Goal: Contribute content: Contribute content

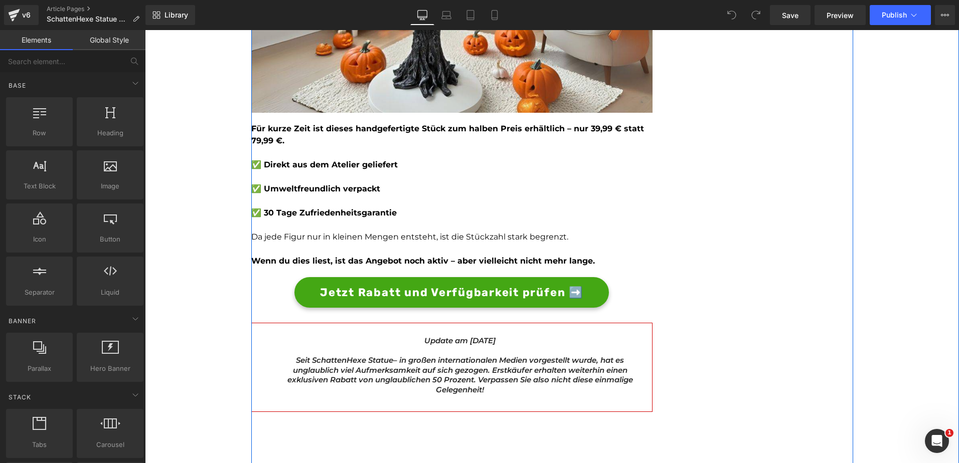
scroll to position [3746, 0]
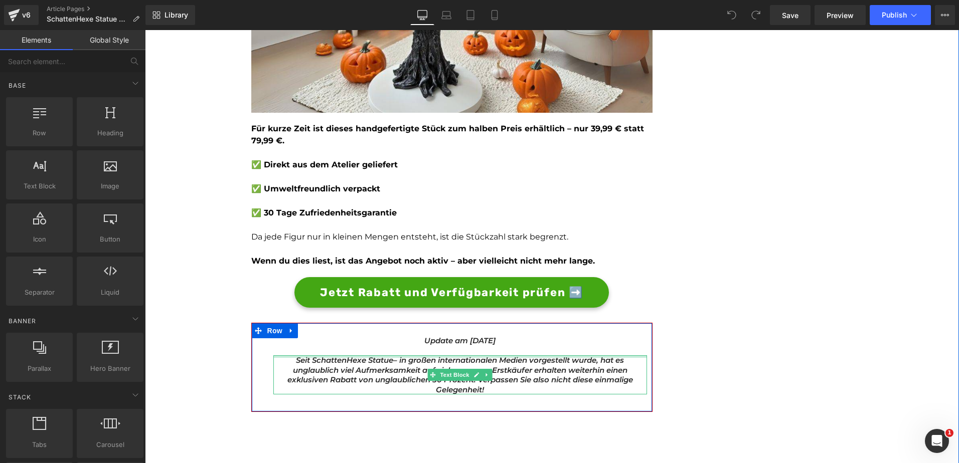
click at [304, 358] on div "Seit SchattenHexe Statue – in großen internationalen Medien vorgestellt wurde, …" at bounding box center [460, 375] width 374 height 39
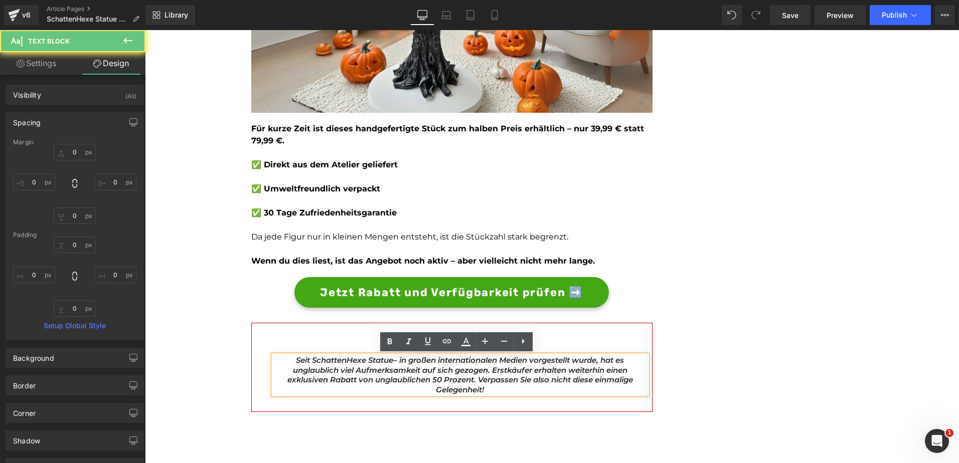
click at [306, 362] on icon "Seit SchattenHexe Statue" at bounding box center [344, 361] width 97 height 10
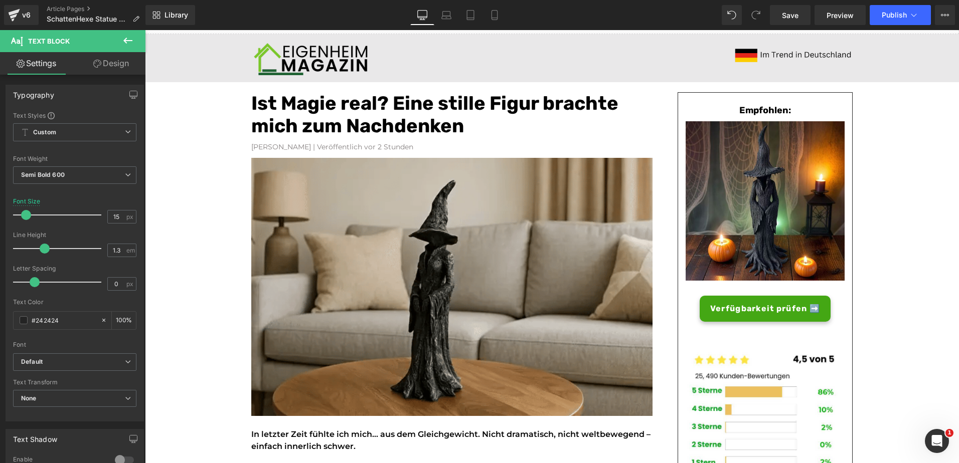
scroll to position [0, 0]
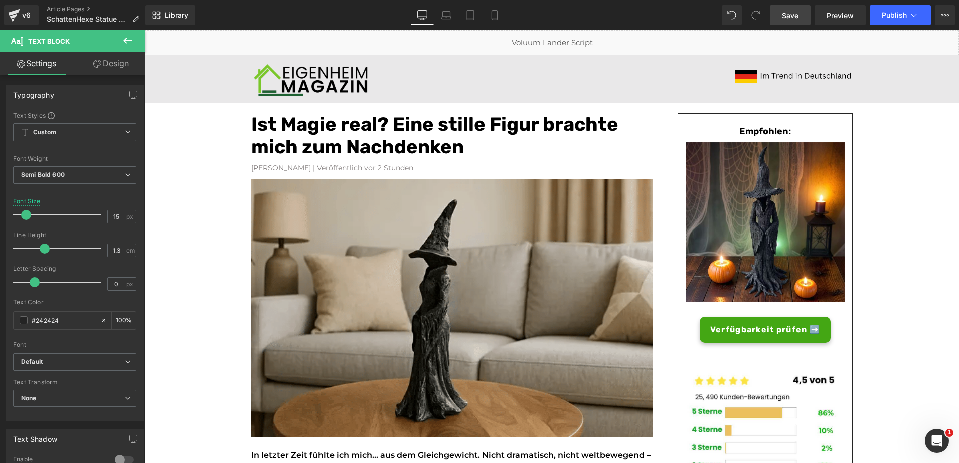
click at [793, 15] on span "Save" at bounding box center [790, 15] width 17 height 11
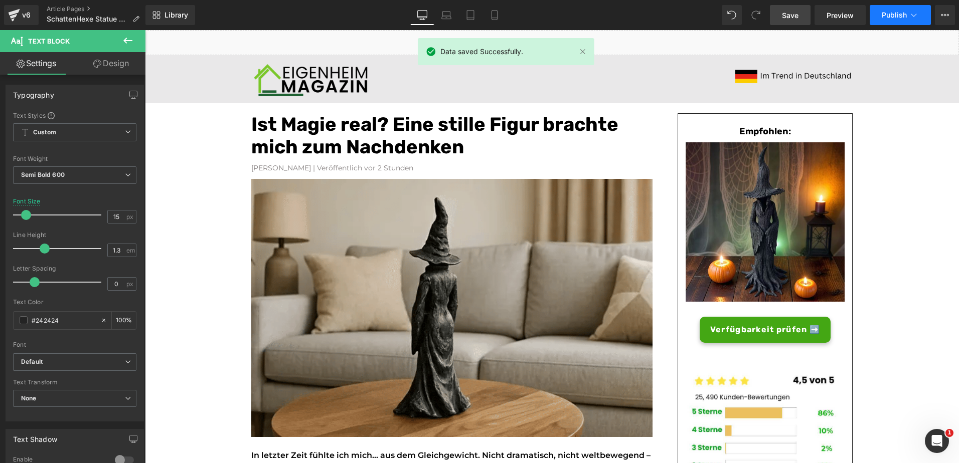
click at [892, 10] on button "Publish" at bounding box center [900, 15] width 61 height 20
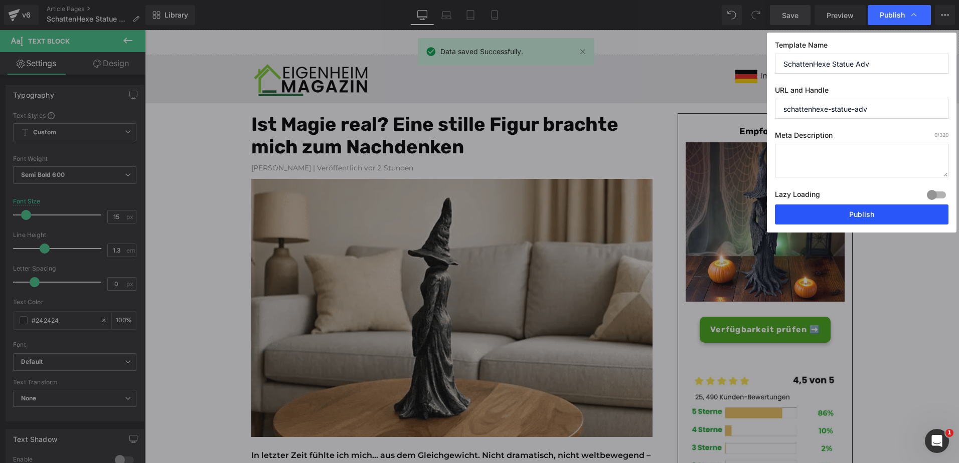
click at [790, 215] on button "Publish" at bounding box center [862, 215] width 174 height 20
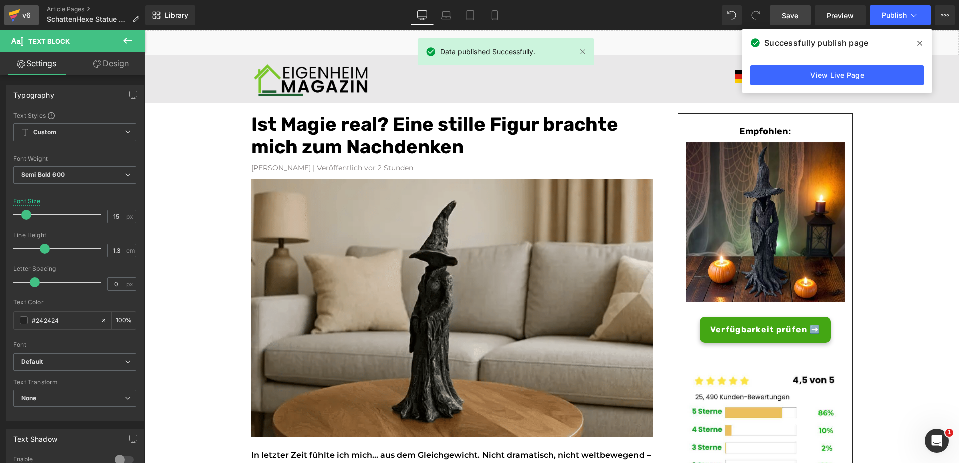
click at [26, 20] on div "v6" at bounding box center [26, 15] width 13 height 13
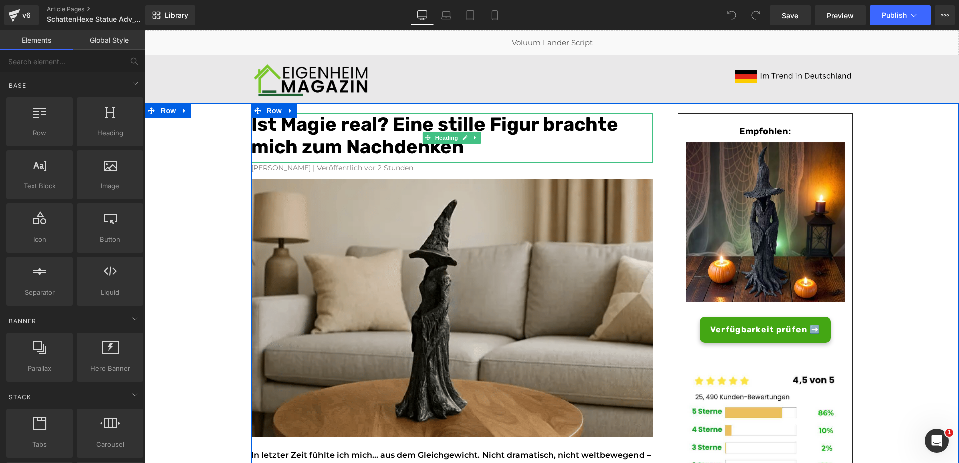
click at [305, 136] on font "Ist Magie real? Eine stille Figur brachte mich zum Nachdenken" at bounding box center [434, 136] width 367 height 46
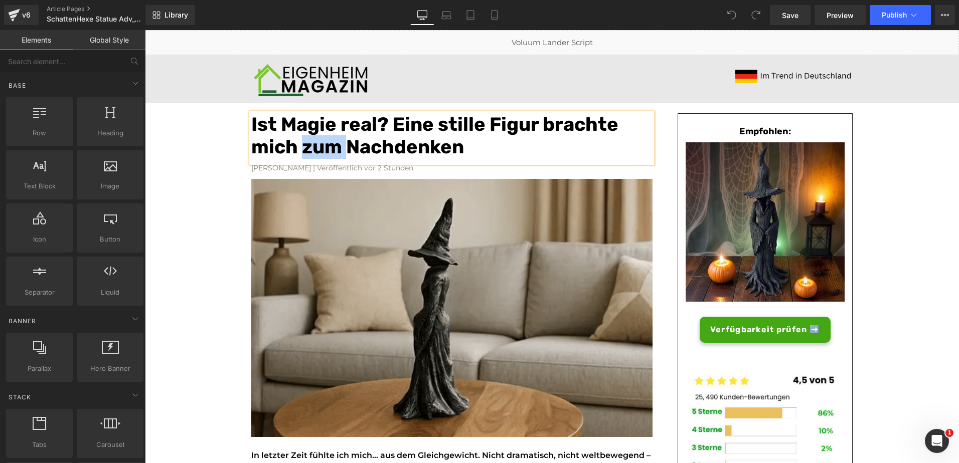
click at [305, 136] on font "Ist Magie real? Eine stille Figur brachte mich zum Nachdenken" at bounding box center [434, 136] width 367 height 46
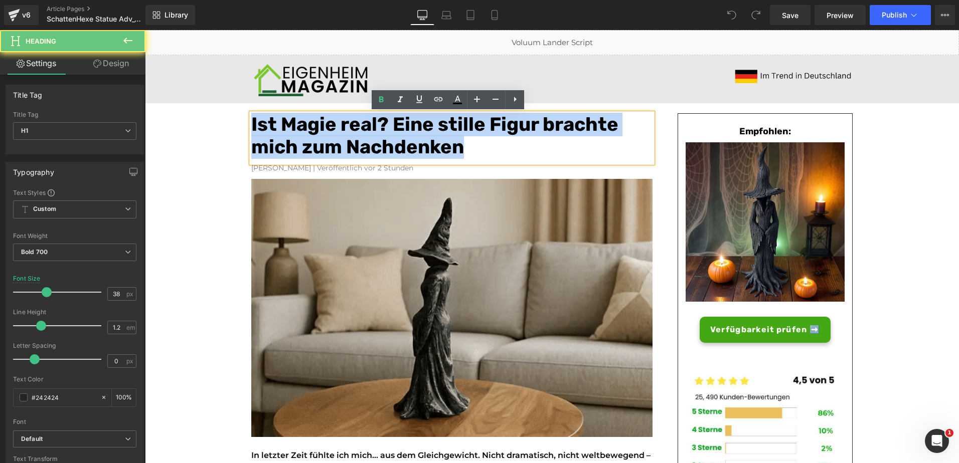
click at [305, 136] on font "Ist Magie real? Eine stille Figur brachte mich zum Nachdenken" at bounding box center [434, 136] width 367 height 46
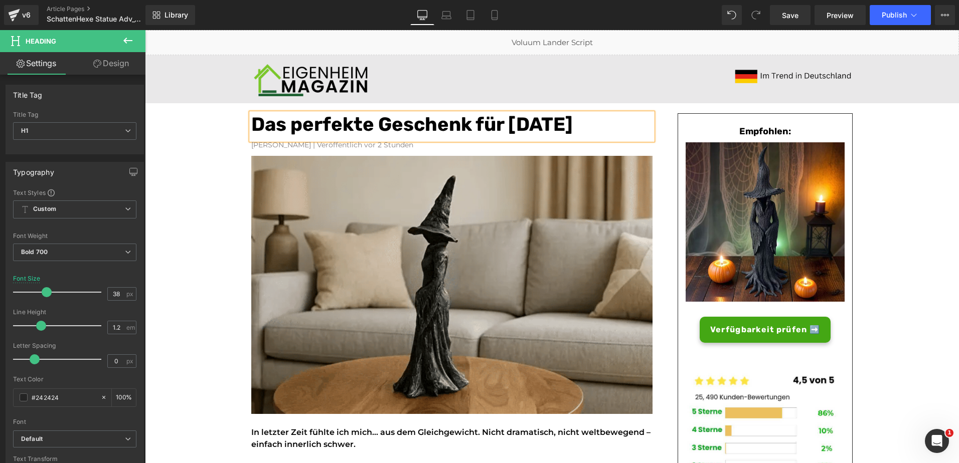
click at [378, 118] on font "Das perfekte Geschenk für Halloween" at bounding box center [411, 124] width 321 height 23
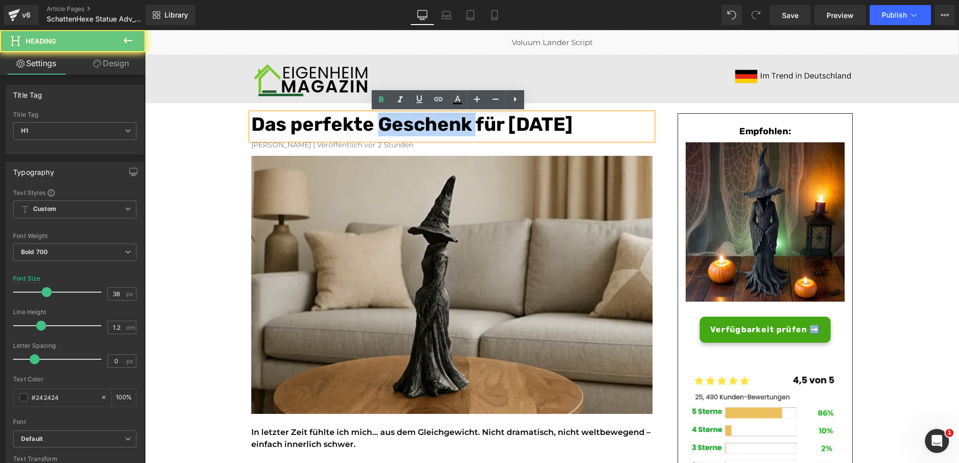
click at [378, 118] on font "Das perfekte Geschenk für Halloween" at bounding box center [411, 124] width 321 height 23
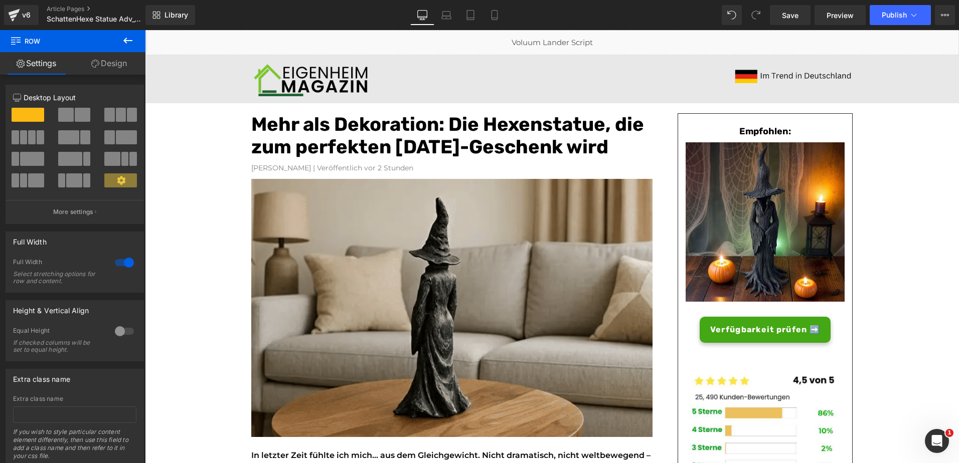
click at [131, 43] on icon at bounding box center [128, 41] width 12 height 12
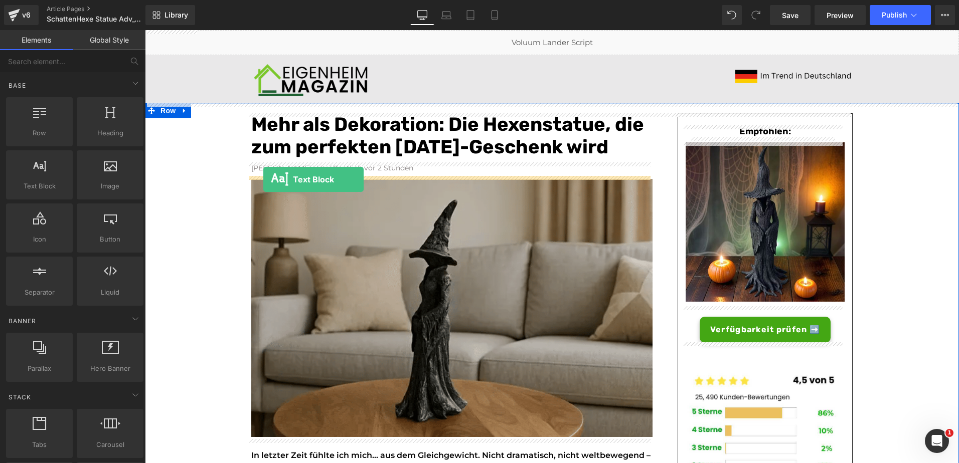
drag, startPoint x: 187, startPoint y: 205, endPoint x: 263, endPoint y: 180, distance: 80.9
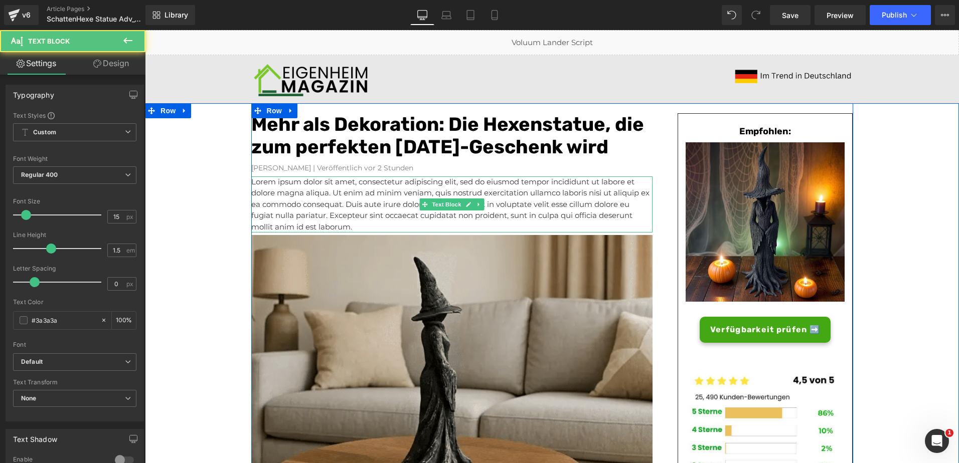
click at [334, 213] on p "Lorem ipsum dolor sit amet, consectetur adipiscing elit, sed do eiusmod tempor …" at bounding box center [451, 205] width 401 height 57
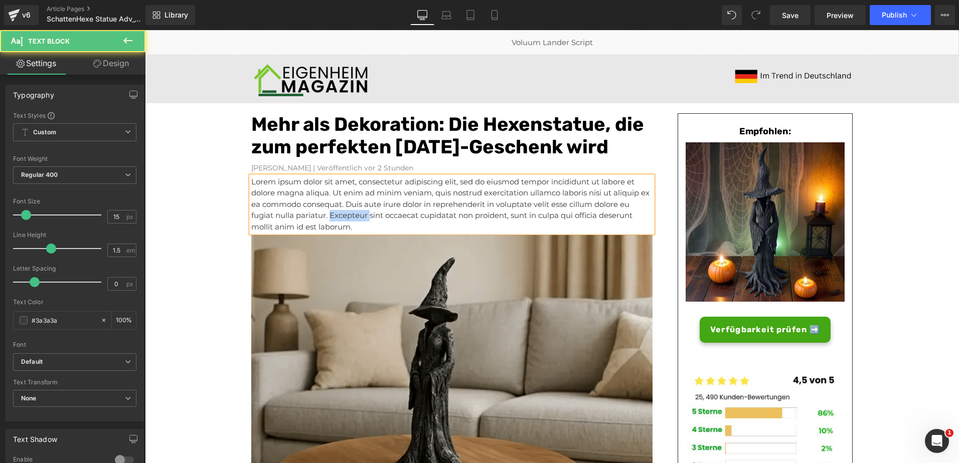
click at [334, 213] on p "Lorem ipsum dolor sit amet, consectetur adipiscing elit, sed do eiusmod tempor …" at bounding box center [451, 205] width 401 height 57
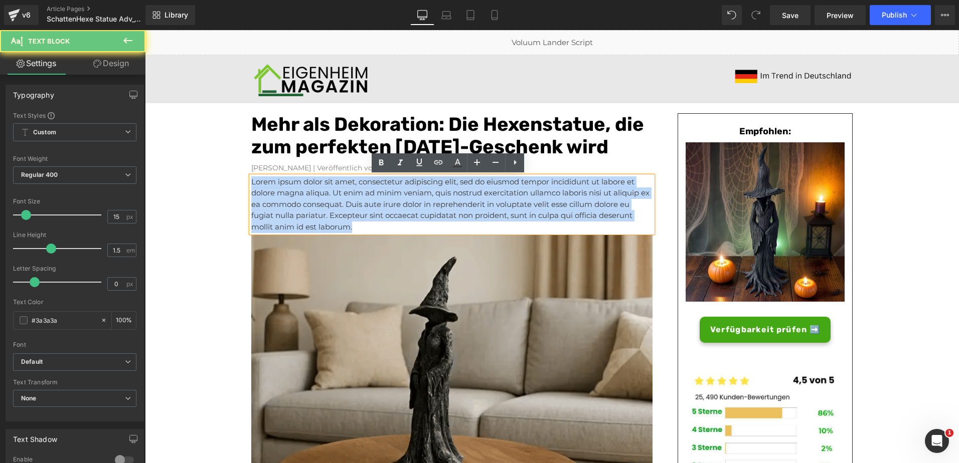
click at [334, 213] on p "Lorem ipsum dolor sit amet, consectetur adipiscing elit, sed do eiusmod tempor …" at bounding box center [451, 205] width 401 height 57
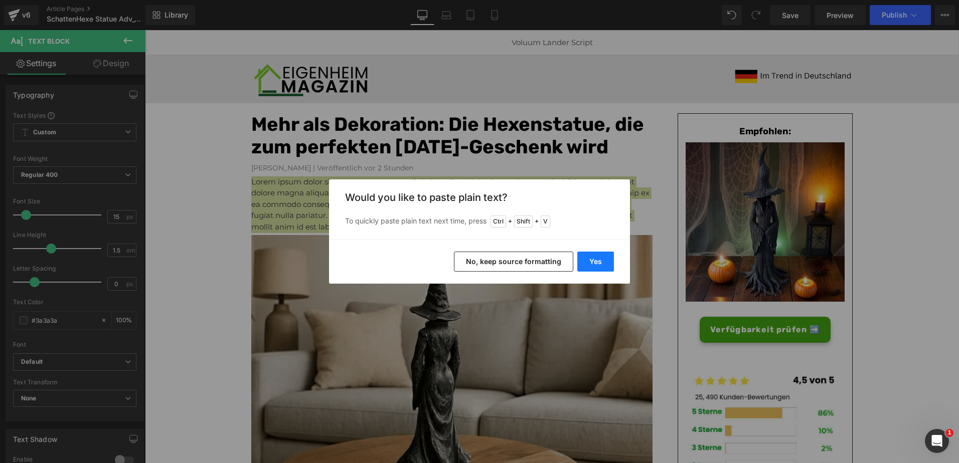
click at [589, 254] on button "Yes" at bounding box center [595, 262] width 37 height 20
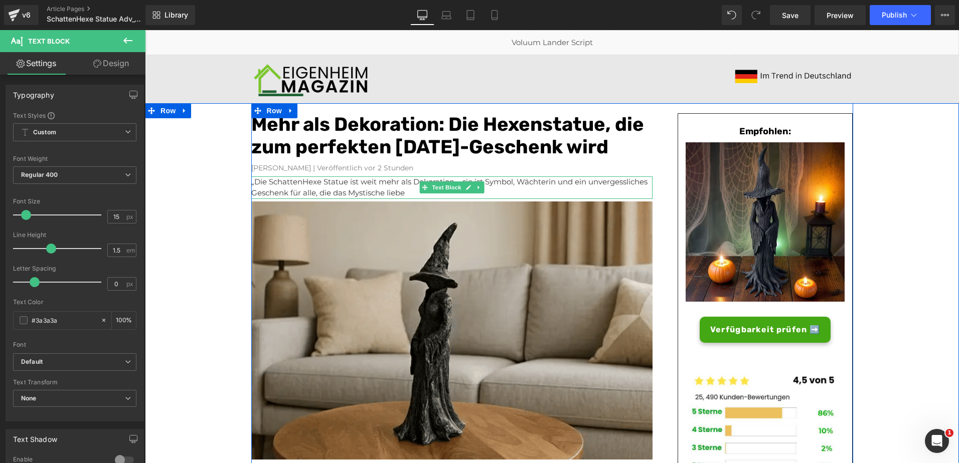
click at [253, 179] on div at bounding box center [451, 178] width 401 height 3
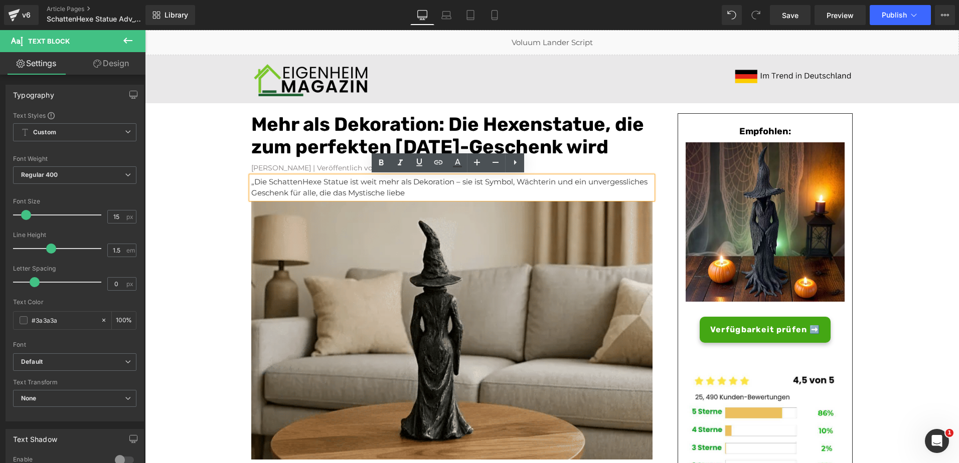
click at [253, 179] on p "„Die SchattenHexe Statue ist weit mehr als Dekoration – sie ist Symbol, Wächter…" at bounding box center [451, 188] width 401 height 23
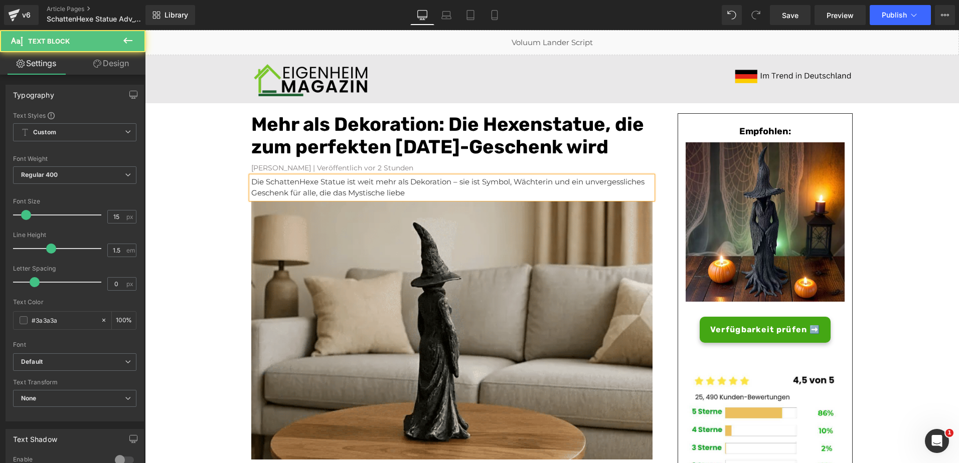
click at [253, 179] on p "Die SchattenHexe Statue ist weit mehr als Dekoration – sie ist Symbol, Wächteri…" at bounding box center [451, 188] width 401 height 23
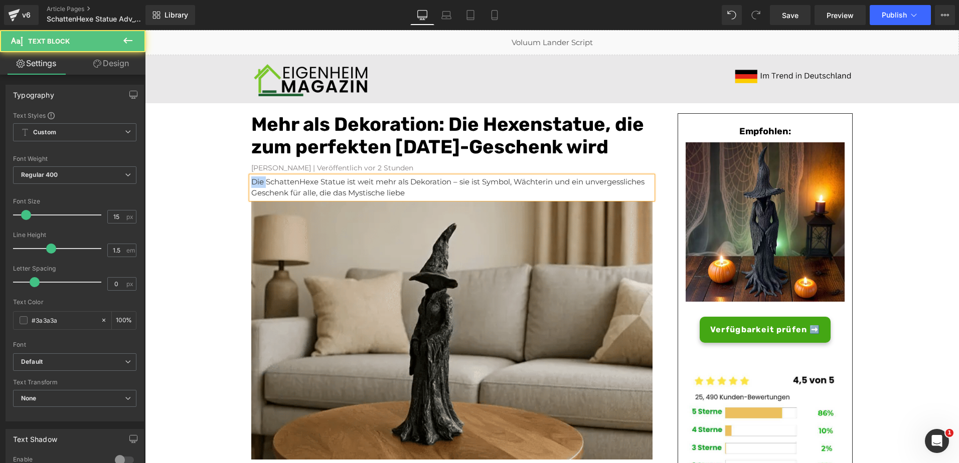
click at [253, 179] on p "Die SchattenHexe Statue ist weit mehr als Dekoration – sie ist Symbol, Wächteri…" at bounding box center [451, 188] width 401 height 23
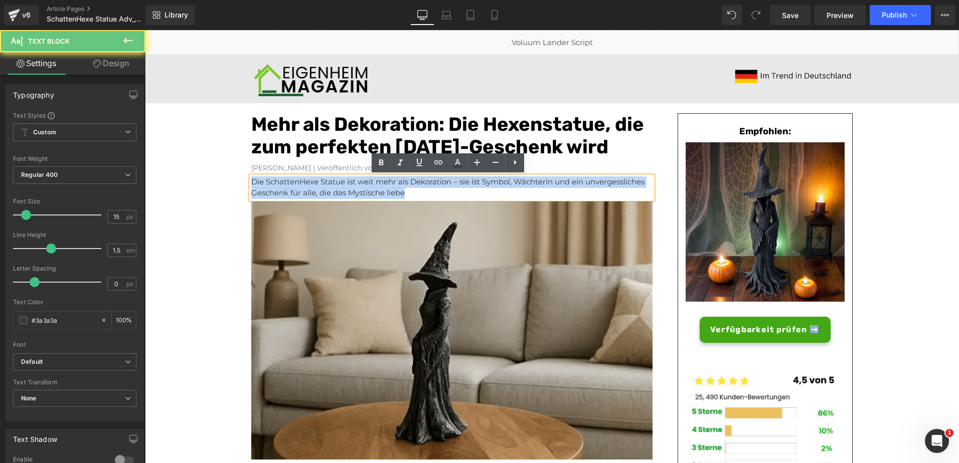
click at [253, 179] on p "Die SchattenHexe Statue ist weit mehr als Dekoration – sie ist Symbol, Wächteri…" at bounding box center [451, 188] width 401 height 23
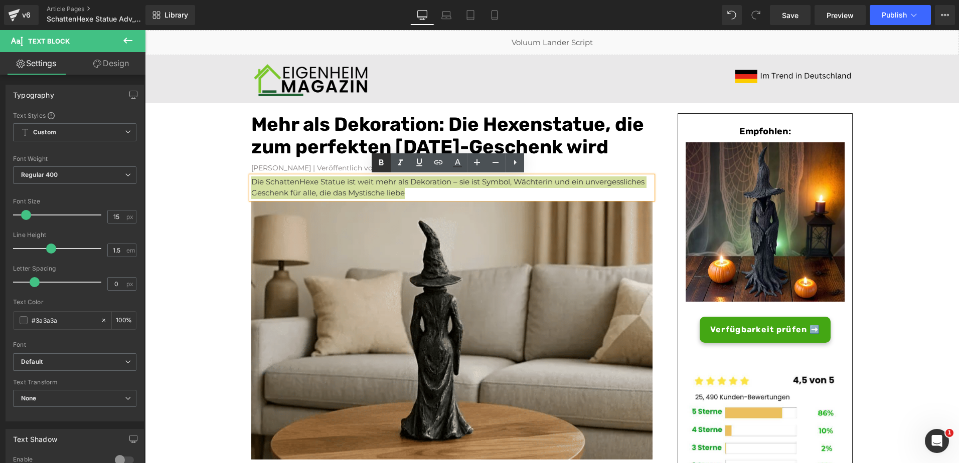
click at [380, 162] on icon at bounding box center [381, 162] width 5 height 6
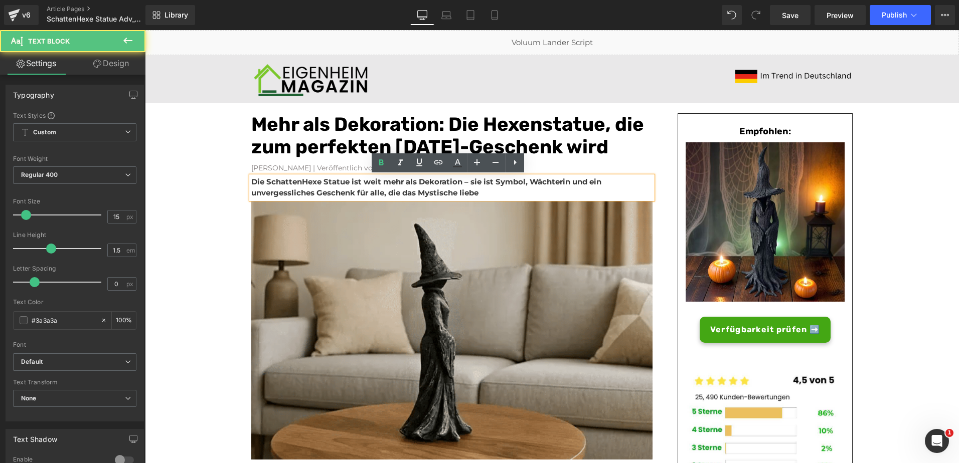
click at [325, 198] on p "Die SchattenHexe Statue ist weit mehr als Dekoration – sie ist Symbol, Wächteri…" at bounding box center [451, 188] width 401 height 23
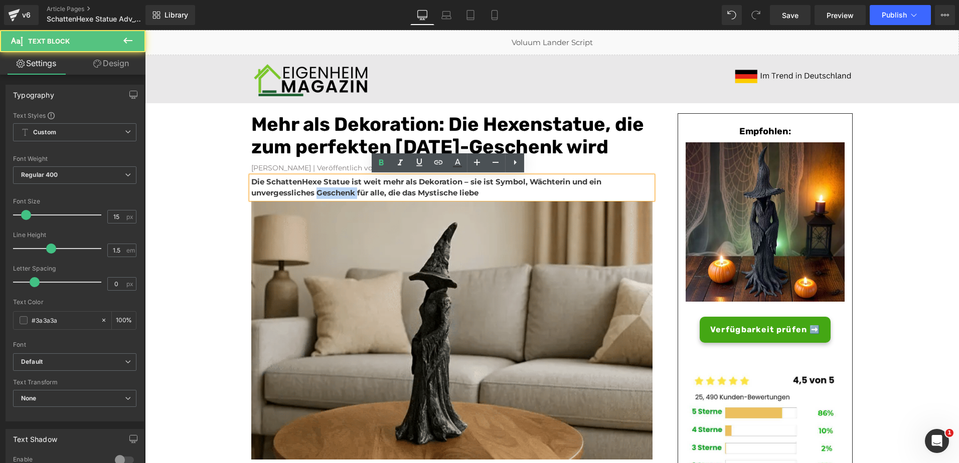
click at [325, 198] on p "Die SchattenHexe Statue ist weit mehr als Dekoration – sie ist Symbol, Wächteri…" at bounding box center [451, 188] width 401 height 23
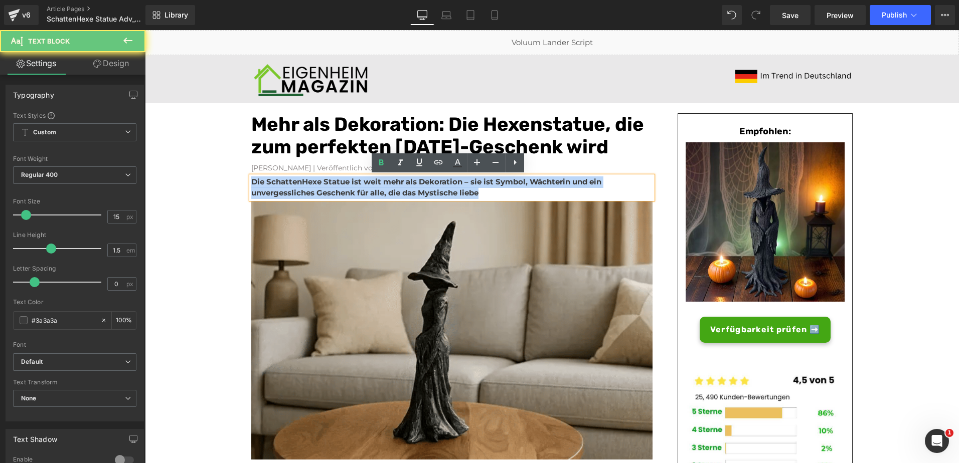
click at [325, 198] on p "Die SchattenHexe Statue ist weit mehr als Dekoration – sie ist Symbol, Wächteri…" at bounding box center [451, 188] width 401 height 23
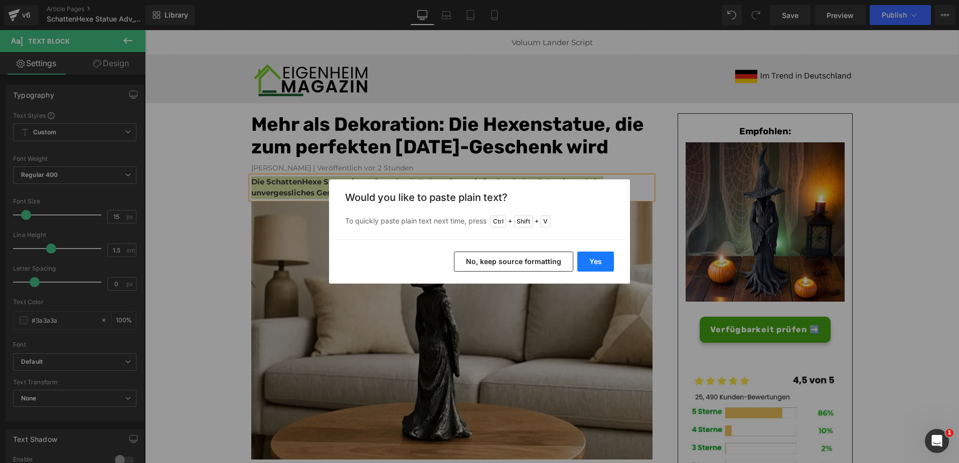
click at [597, 259] on button "Yes" at bounding box center [595, 262] width 37 height 20
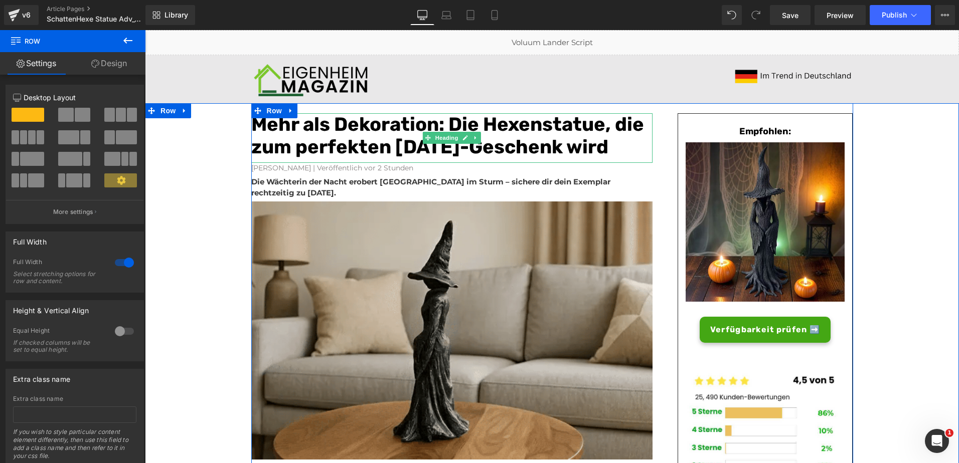
click at [282, 135] on font "Mehr als Dekoration: Die Hexenstatue, die zum perfekten Halloween-Geschenk wird" at bounding box center [447, 136] width 393 height 46
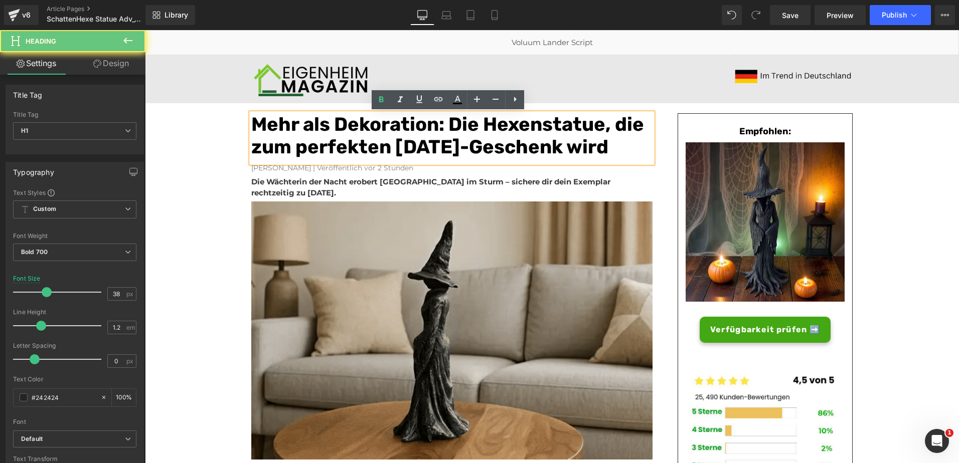
click at [282, 135] on font "Mehr als Dekoration: Die Hexenstatue, die zum perfekten Halloween-Geschenk wird" at bounding box center [447, 136] width 393 height 46
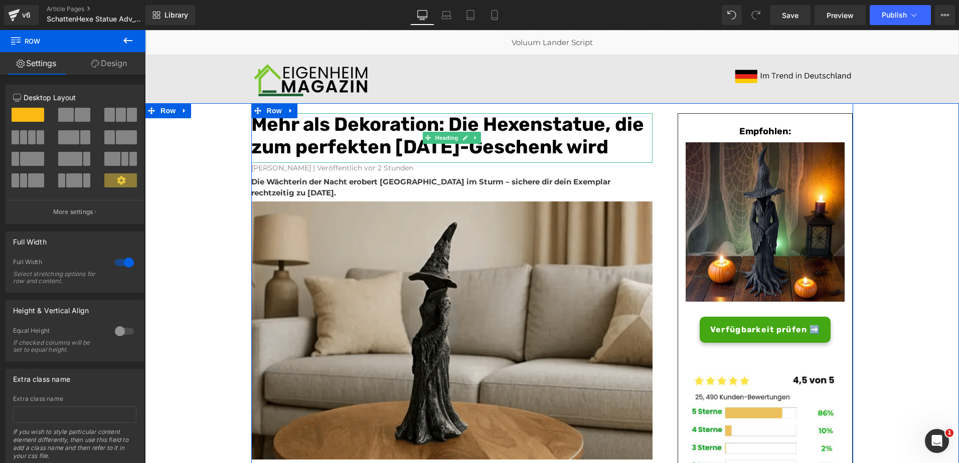
click at [328, 117] on font "Mehr als Dekoration: Die Hexenstatue, die zum perfekten Halloween-Geschenk wird" at bounding box center [447, 136] width 393 height 46
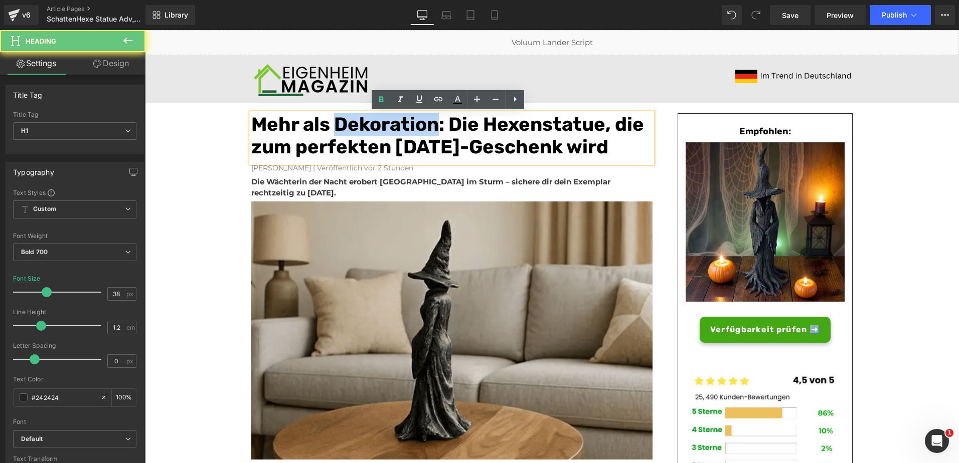
click at [328, 117] on font "Mehr als Dekoration: Die Hexenstatue, die zum perfekten Halloween-Geschenk wird" at bounding box center [447, 136] width 393 height 46
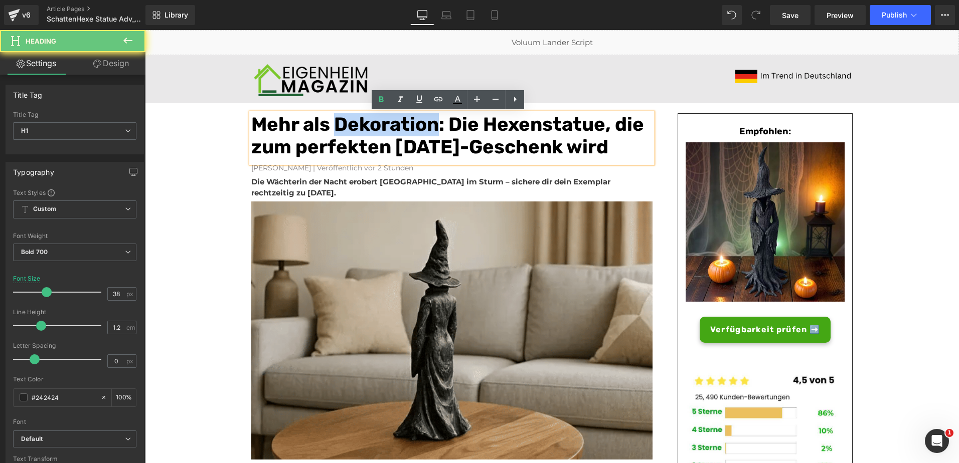
click at [328, 117] on font "Mehr als Dekoration: Die Hexenstatue, die zum perfekten Halloween-Geschenk wird" at bounding box center [447, 136] width 393 height 46
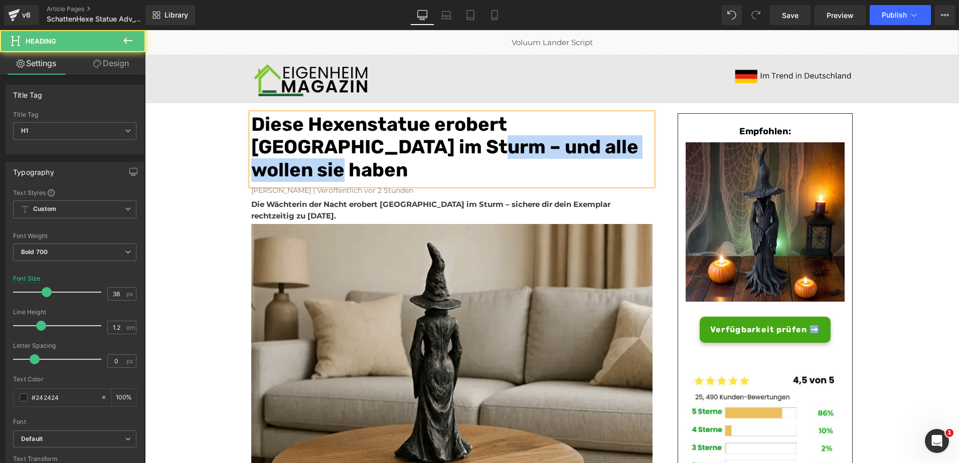
drag, startPoint x: 584, startPoint y: 147, endPoint x: 355, endPoint y: 141, distance: 229.2
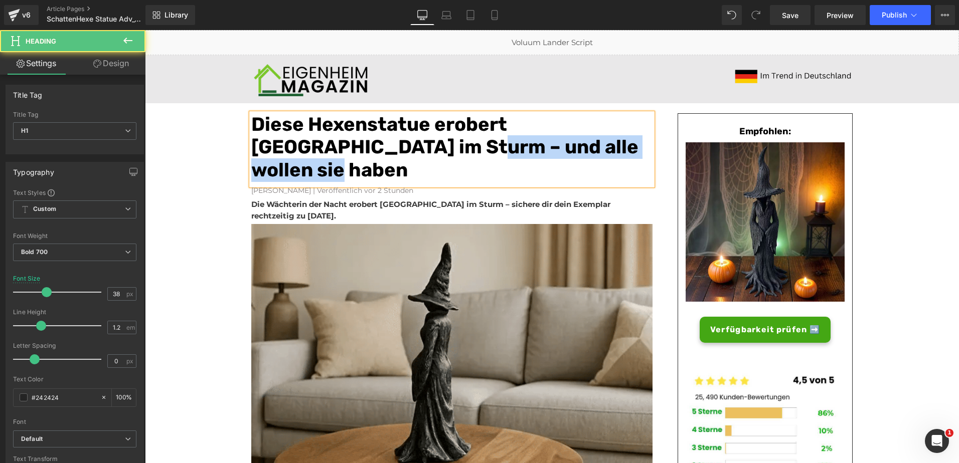
click at [355, 141] on font "Diese Hexenstatue erobert Deutschland im Sturm – und alle wollen sie haben" at bounding box center [444, 147] width 387 height 69
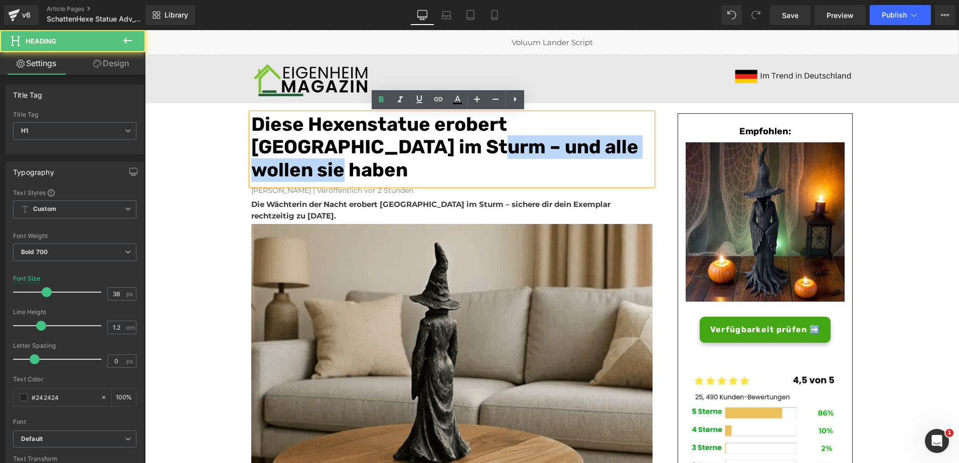
click at [595, 141] on h1 "Diese Hexenstatue erobert Deutschland im Sturm – und alle wollen sie haben" at bounding box center [451, 147] width 401 height 69
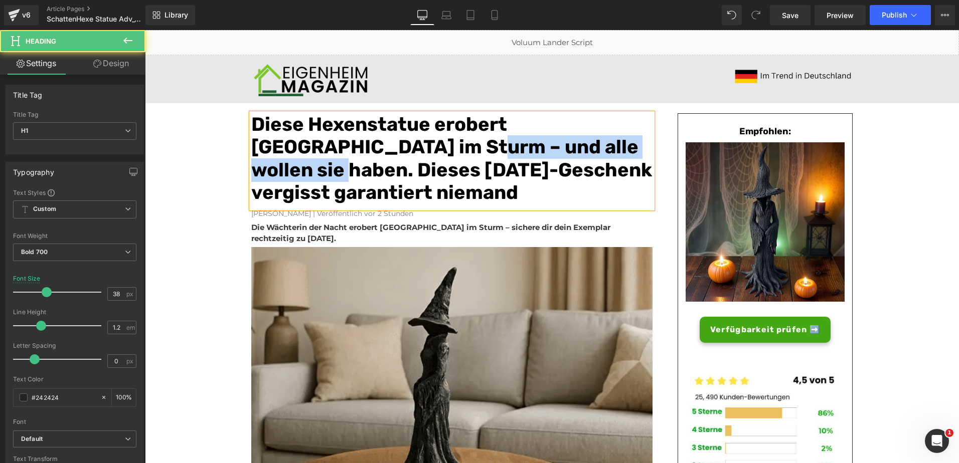
drag, startPoint x: 352, startPoint y: 146, endPoint x: 594, endPoint y: 139, distance: 242.8
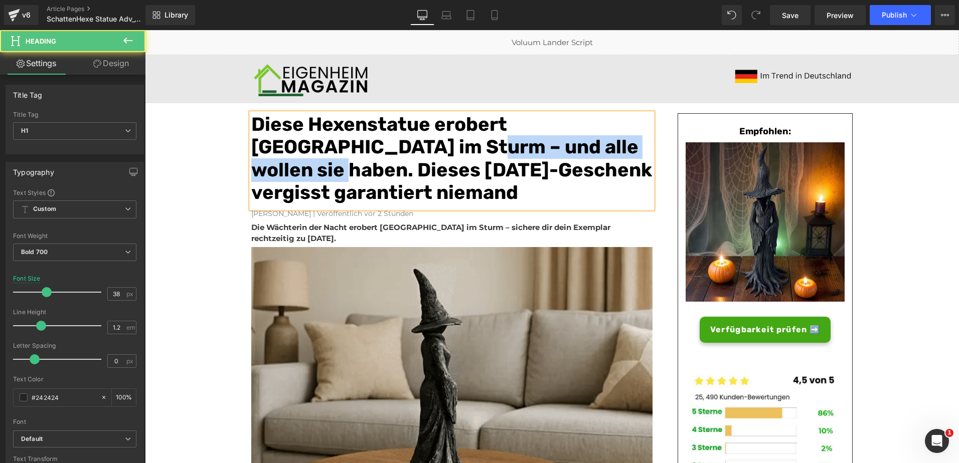
click at [594, 139] on h1 "Diese Hexenstatue erobert Deutschland im Sturm – und alle wollen sie haben. Die…" at bounding box center [451, 158] width 401 height 91
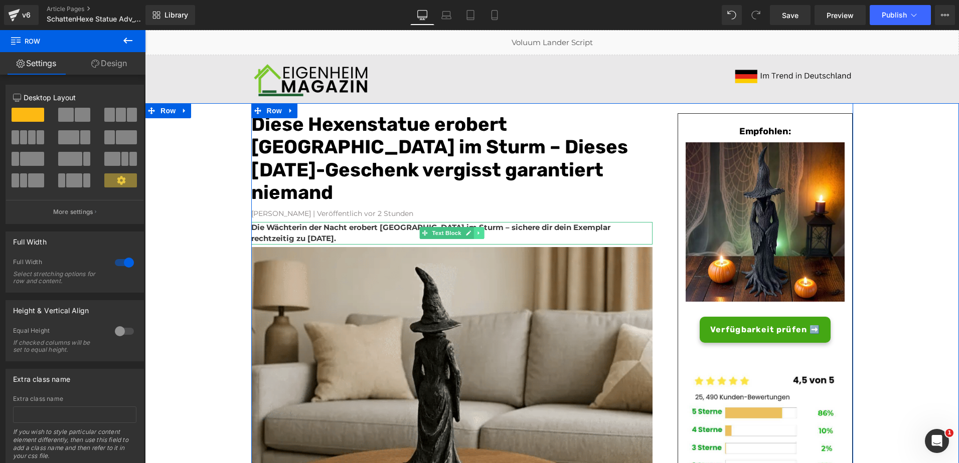
click at [473, 227] on link at bounding box center [478, 233] width 11 height 12
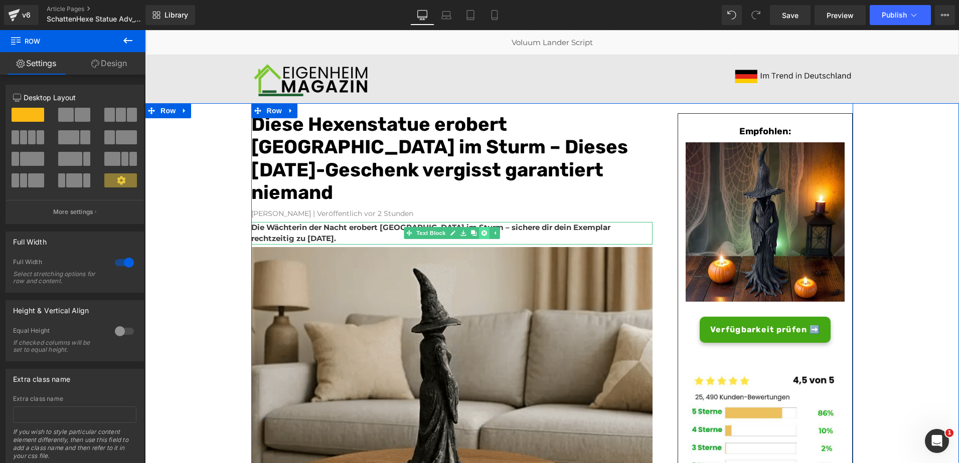
click at [481, 231] on icon at bounding box center [484, 234] width 6 height 6
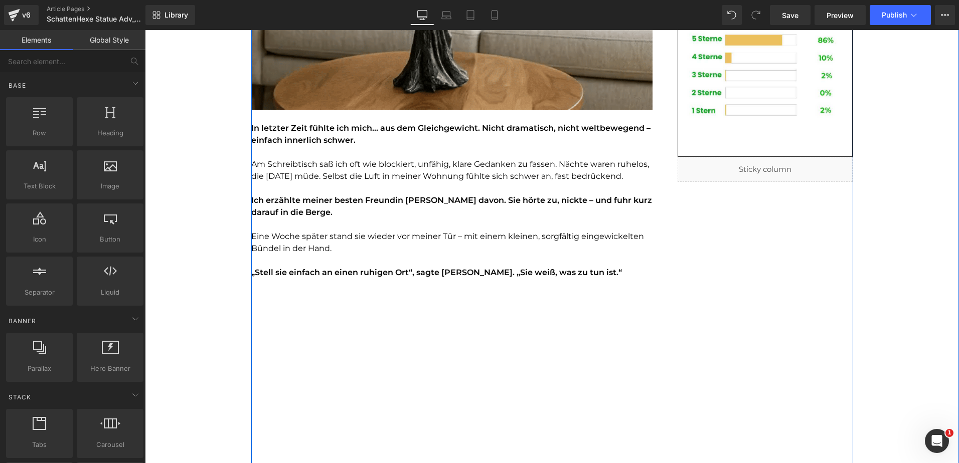
scroll to position [373, 0]
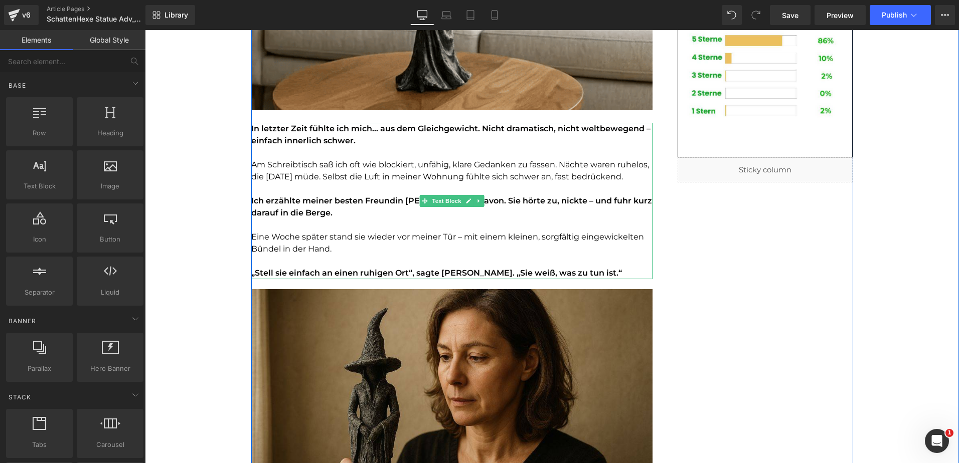
click at [521, 231] on p "Eine Woche später stand sie wieder vor meiner Tür – mit einem kleinen, sorgfält…" at bounding box center [451, 243] width 401 height 24
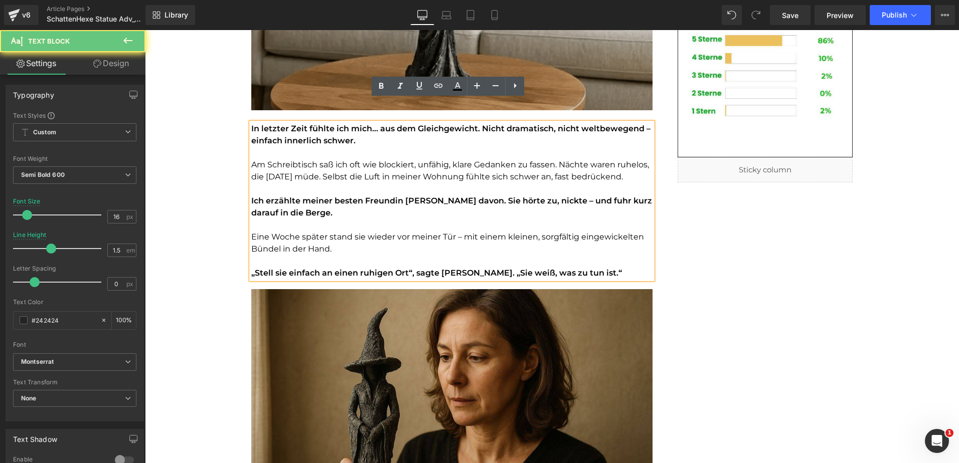
click at [521, 231] on p "Eine Woche später stand sie wieder vor meiner Tür – mit einem kleinen, sorgfält…" at bounding box center [451, 243] width 401 height 24
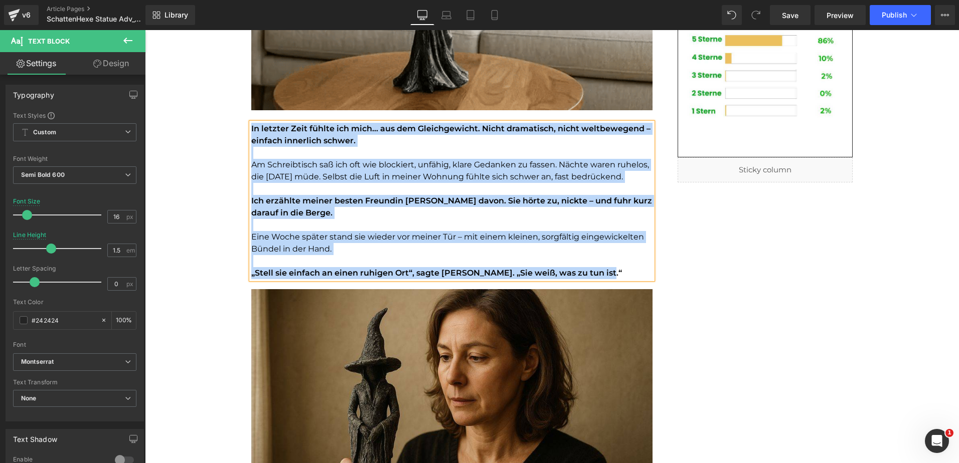
copy div "In letzter Zeit fühlte ich mich… aus dem Gleichgewicht. Nicht dramatisch, nicht…"
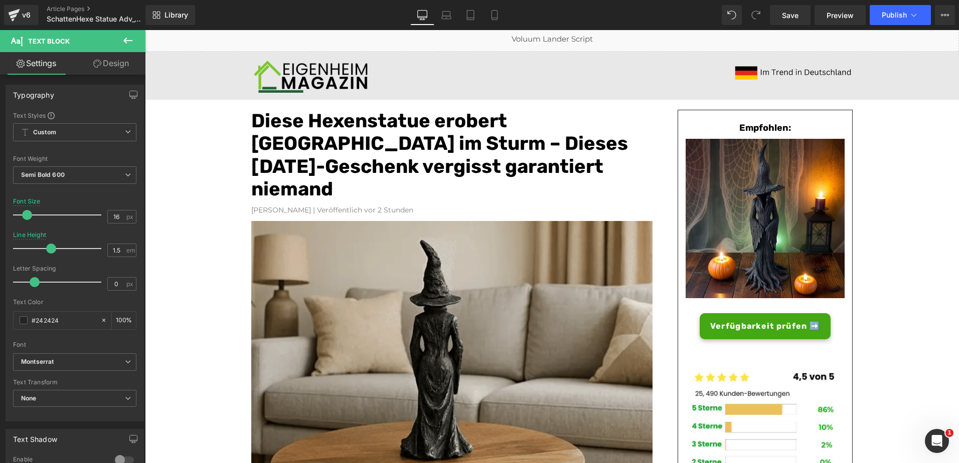
scroll to position [0, 0]
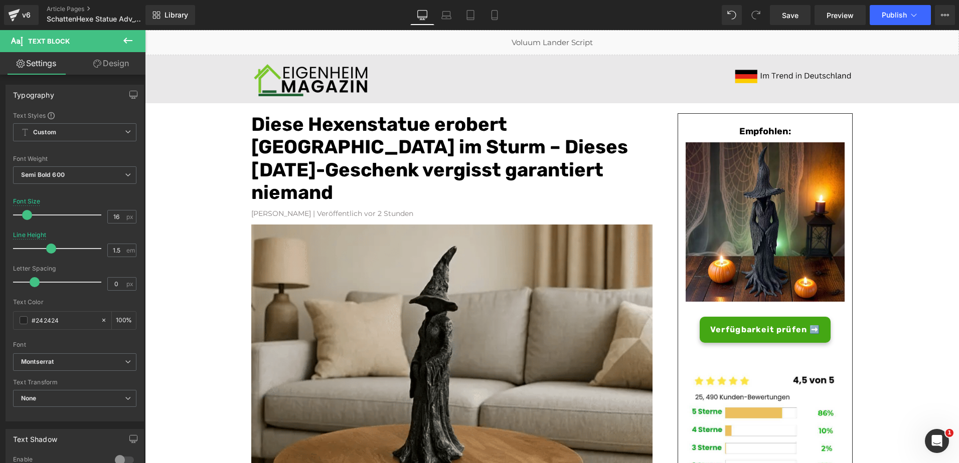
copy div "In letzter Zeit fühlte ich mich… aus dem Gleichgewicht. Nicht dramatisch, nicht…"
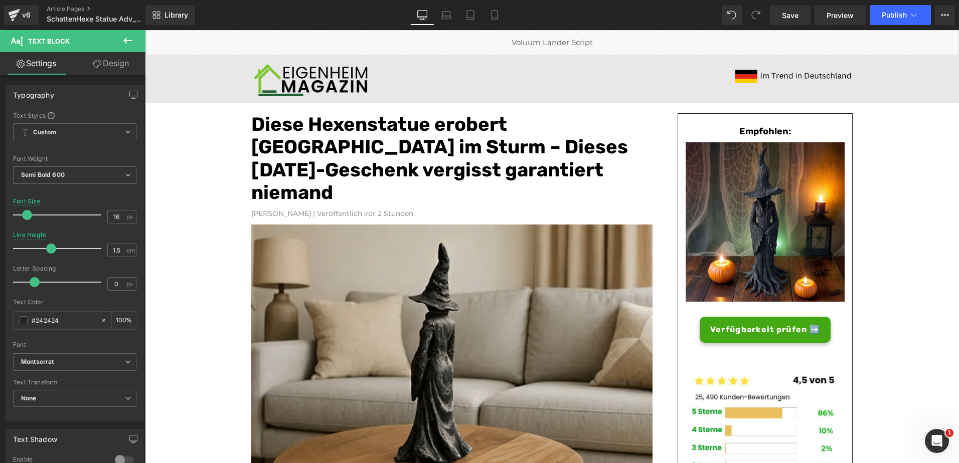
click at [421, 127] on font "Diese Hexenstatue erobert Deutschland im Sturm – Dieses Halloween-Geschenk verg…" at bounding box center [439, 159] width 377 height 92
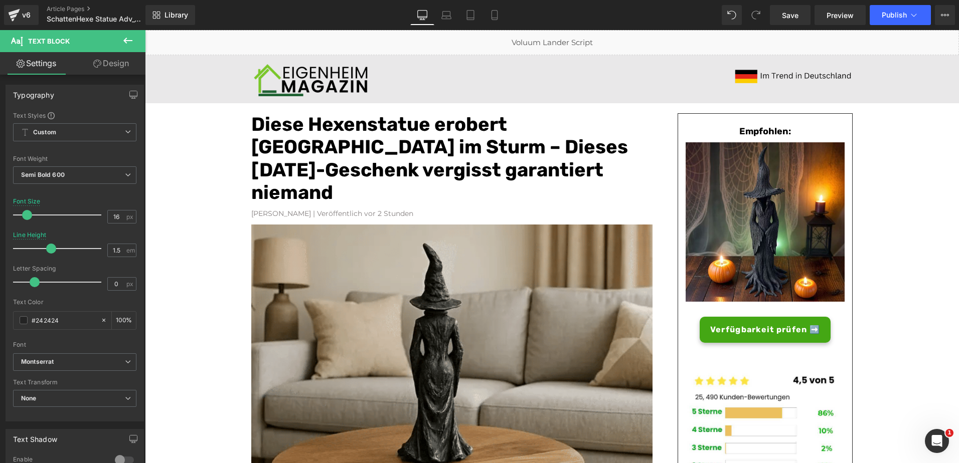
click at [421, 127] on font "Diese Hexenstatue erobert Deutschland im Sturm – Dieses Halloween-Geschenk verg…" at bounding box center [439, 159] width 377 height 92
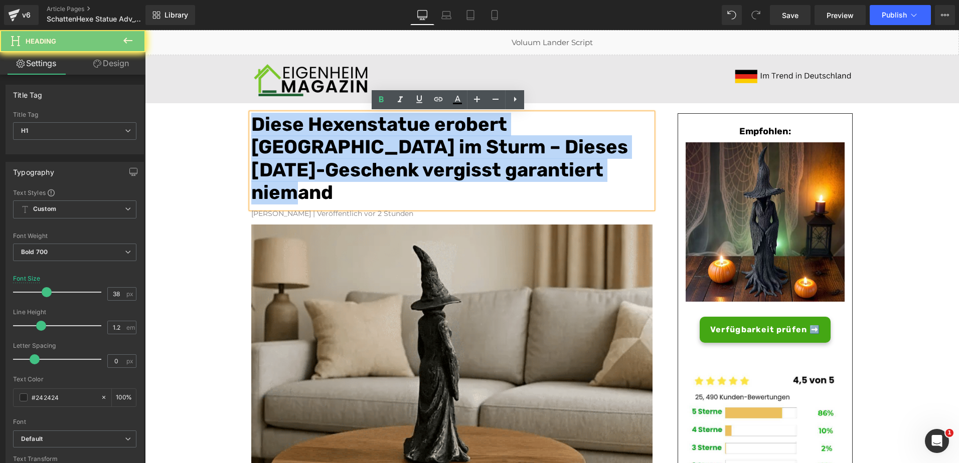
click at [421, 127] on font "Diese Hexenstatue erobert Deutschland im Sturm – Dieses Halloween-Geschenk verg…" at bounding box center [439, 159] width 377 height 92
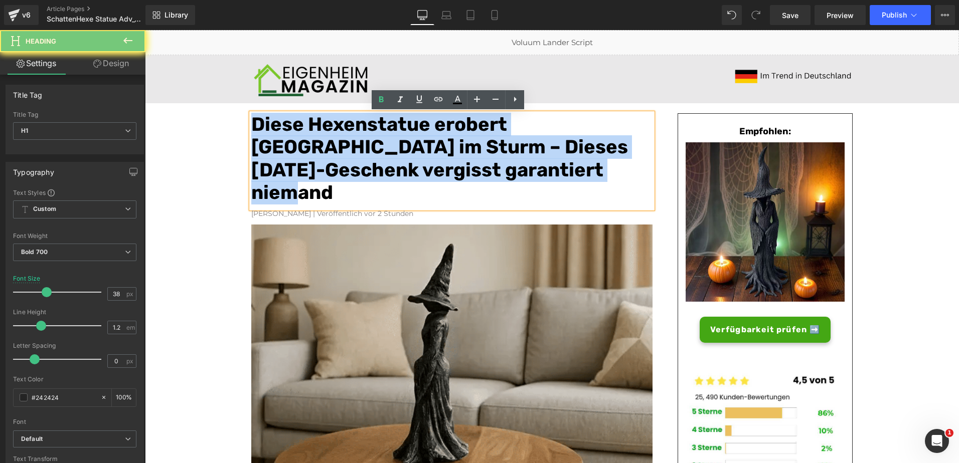
copy font "Diese Hexenstatue erobert Deutschland im Sturm – Dieses Halloween-Geschenk verg…"
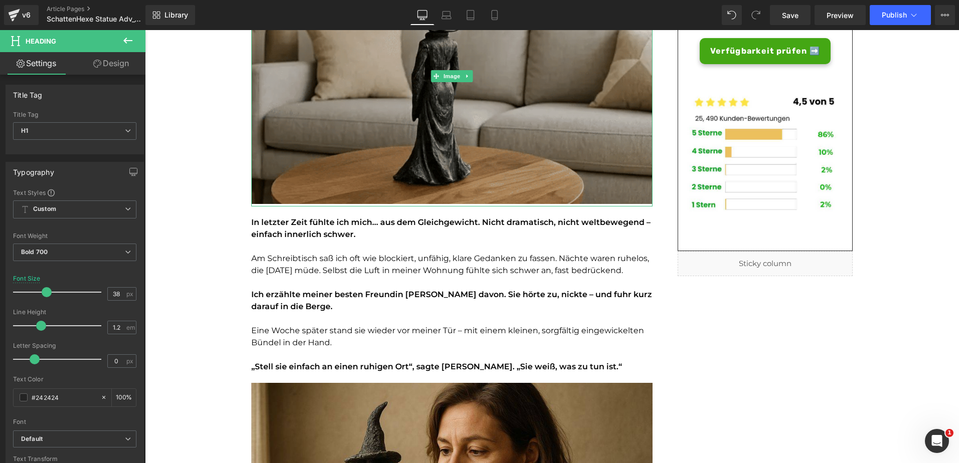
scroll to position [281, 0]
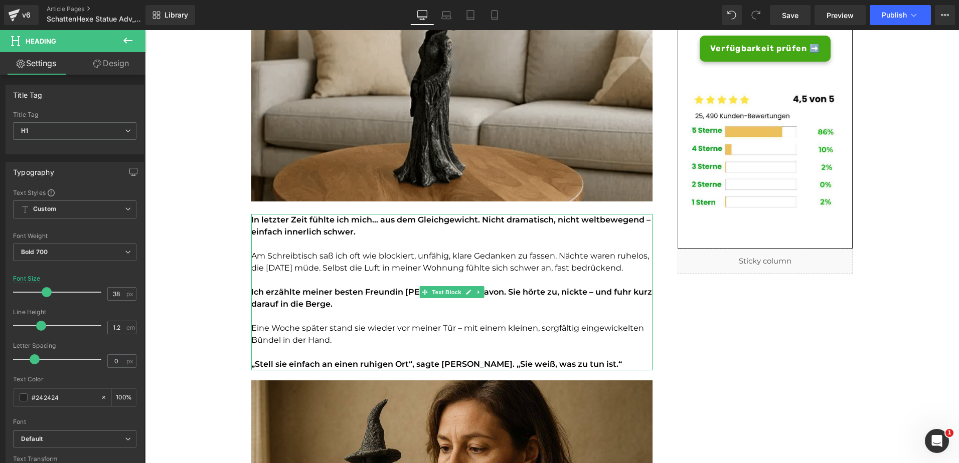
click at [598, 359] on p "„Stell sie einfach an einen ruhigen Ort“, sagte [PERSON_NAME]. „Sie weiß, was z…" at bounding box center [451, 365] width 401 height 12
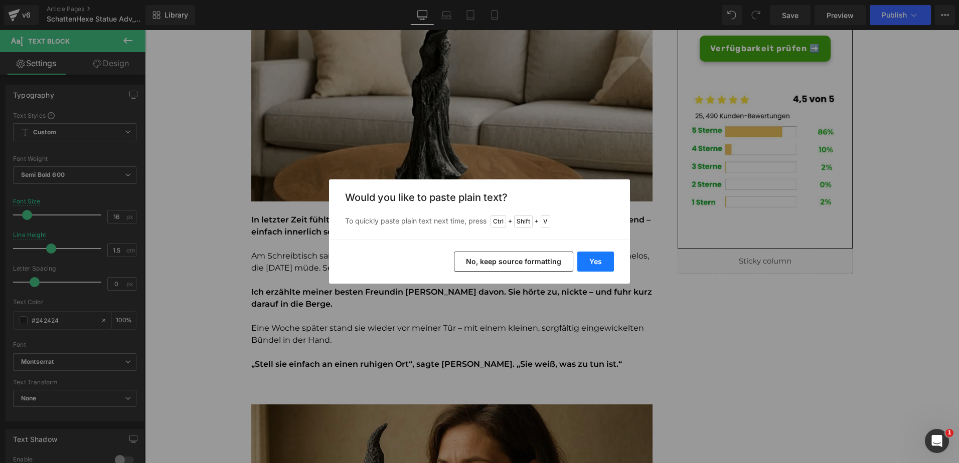
click at [601, 264] on button "Yes" at bounding box center [595, 262] width 37 height 20
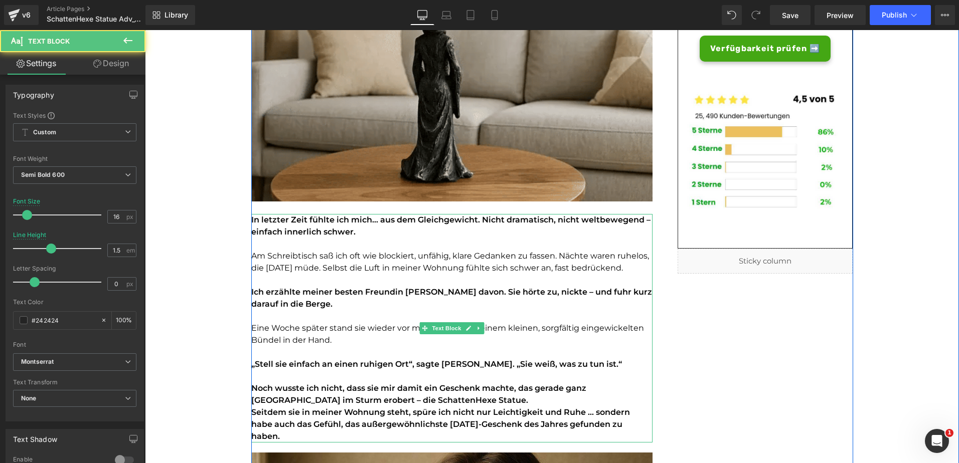
click at [371, 384] on font "Noch wusste ich nicht, dass sie mir damit ein Geschenk machte, das gerade ganz …" at bounding box center [418, 395] width 335 height 22
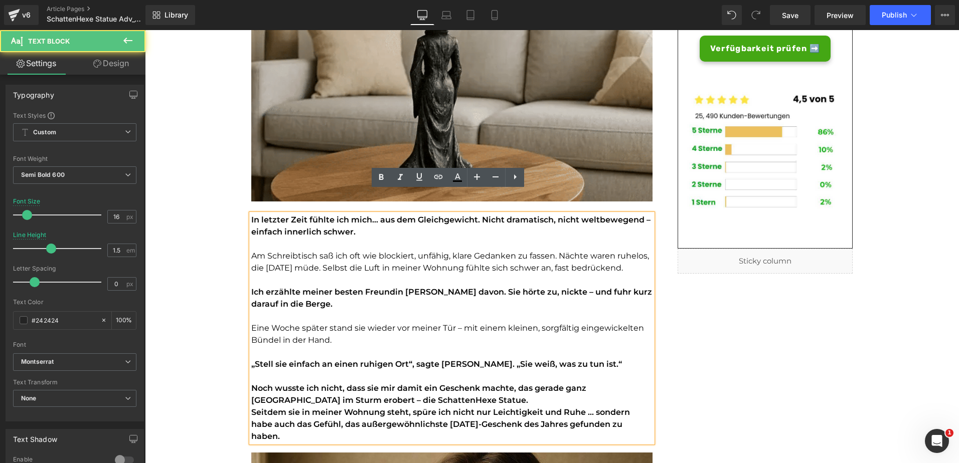
drag, startPoint x: 297, startPoint y: 417, endPoint x: 242, endPoint y: 392, distance: 60.8
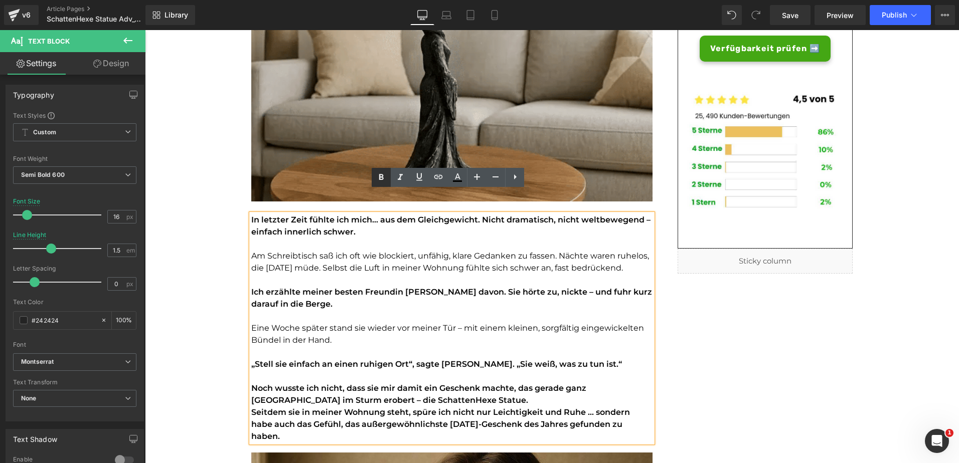
click at [375, 175] on icon at bounding box center [381, 178] width 12 height 12
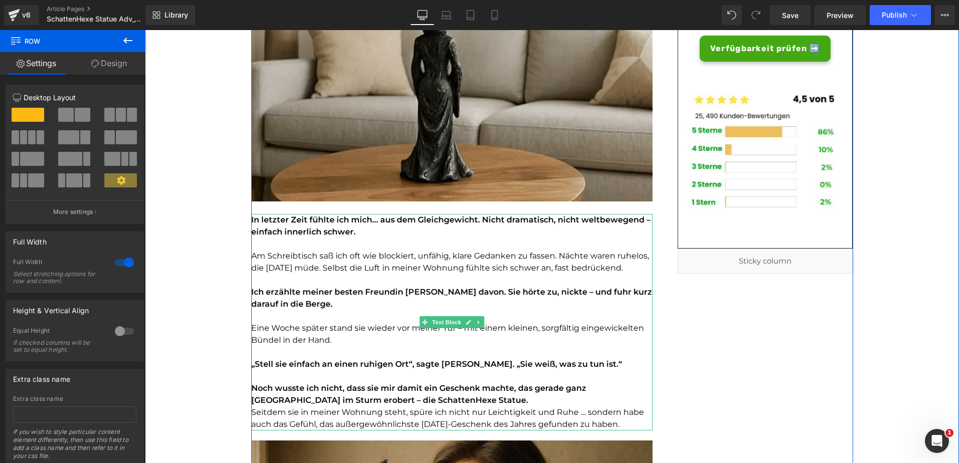
click at [445, 383] on p "Noch wusste ich nicht, dass sie mir damit ein Geschenk machte, das gerade ganz …" at bounding box center [451, 395] width 401 height 24
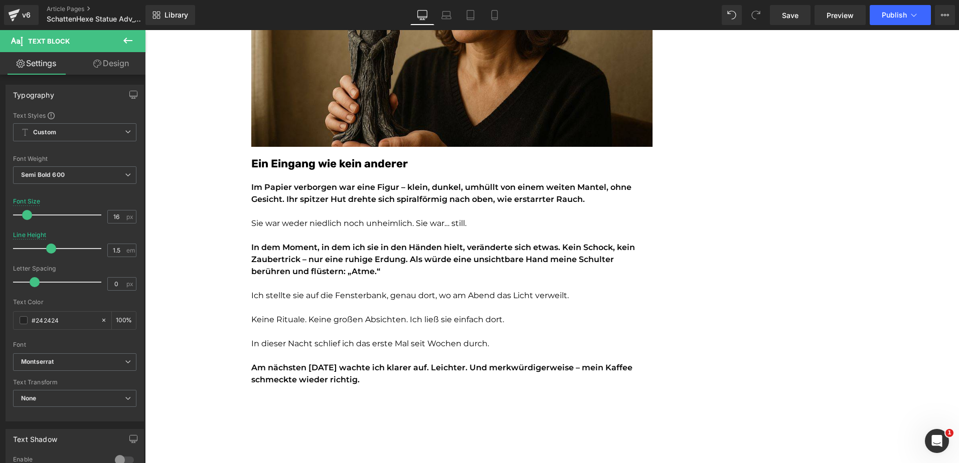
scroll to position [827, 0]
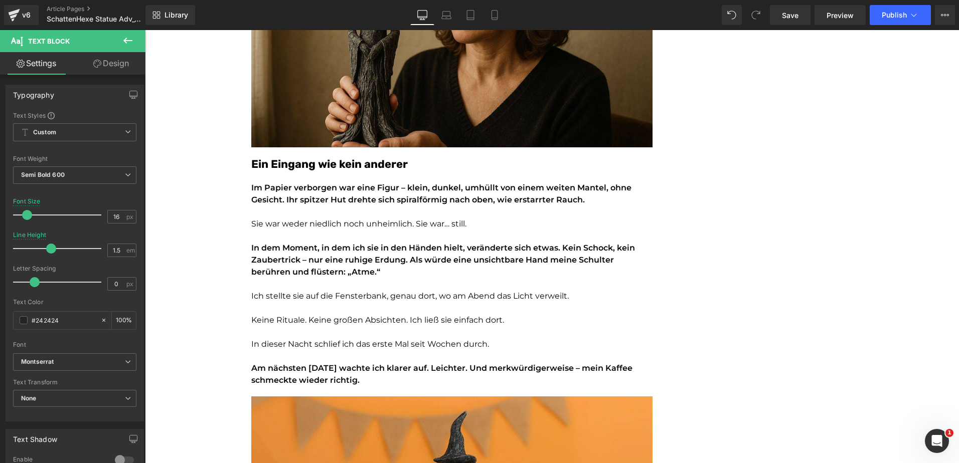
click at [398, 364] on font "Am nächsten [DATE] wachte ich klarer auf. Leichter. Und merkwürdigerweise – mei…" at bounding box center [441, 375] width 381 height 22
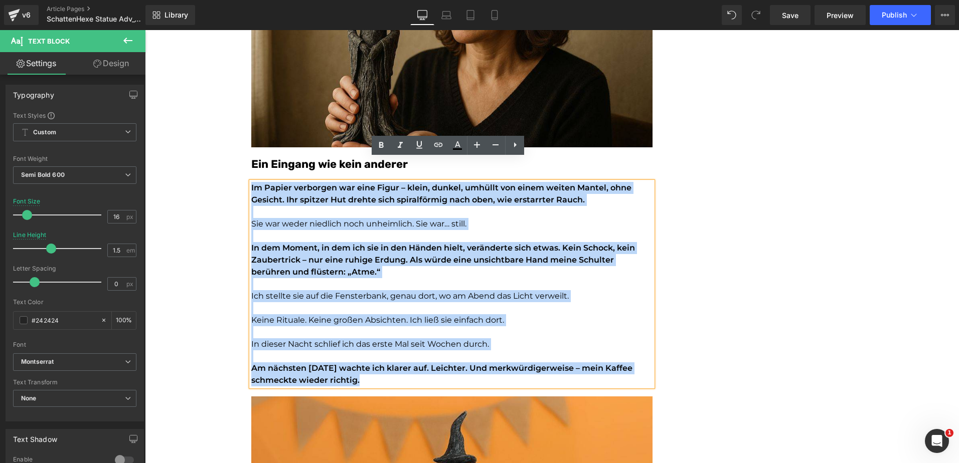
drag, startPoint x: 366, startPoint y: 358, endPoint x: 239, endPoint y: 163, distance: 232.3
copy div "Im Papier verborgen war eine Figur – klein, dunkel, umhüllt von einem weiten Ma…"
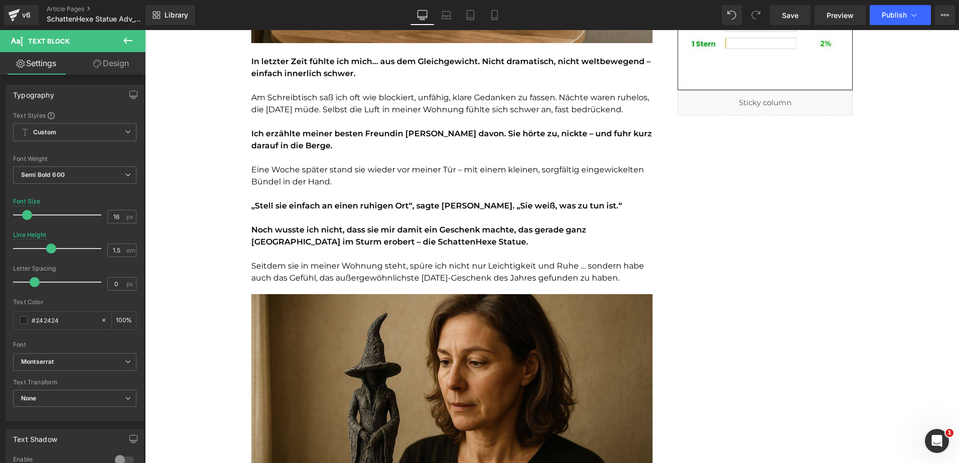
scroll to position [0, 0]
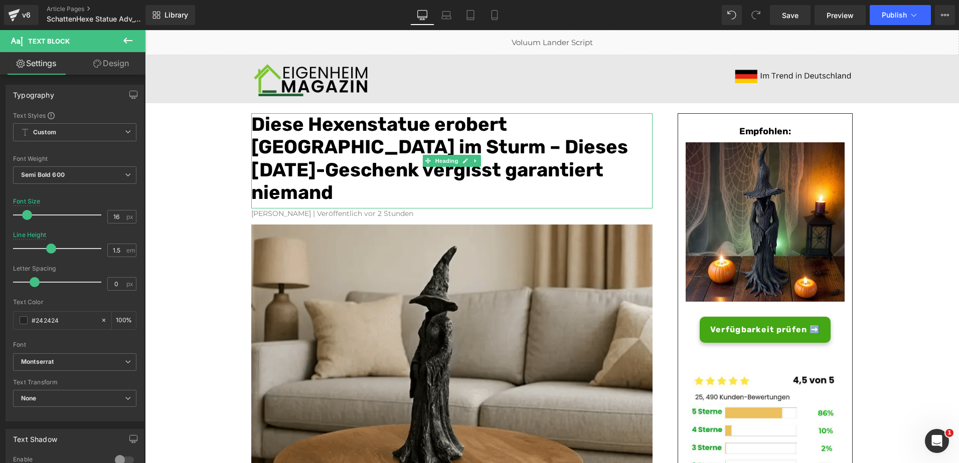
click at [472, 168] on font "Diese Hexenstatue erobert Deutschland im Sturm – Dieses Halloween-Geschenk verg…" at bounding box center [439, 159] width 377 height 92
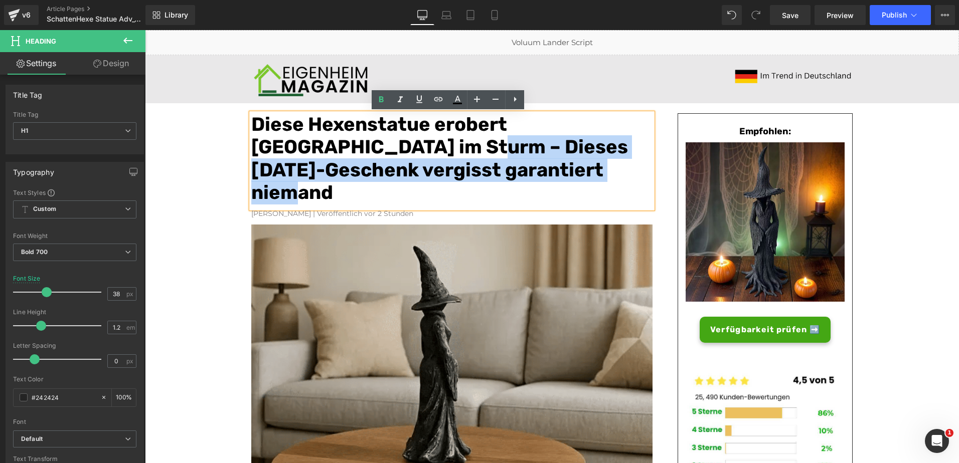
drag, startPoint x: 518, startPoint y: 171, endPoint x: 355, endPoint y: 154, distance: 163.4
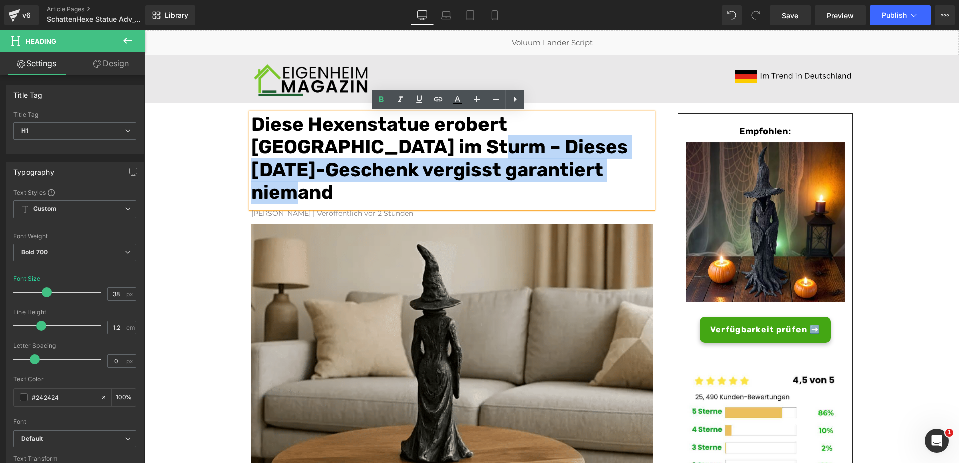
click at [355, 154] on h1 "Diese Hexenstatue erobert Deutschland im Sturm – Dieses Halloween-Geschenk verg…" at bounding box center [451, 158] width 401 height 91
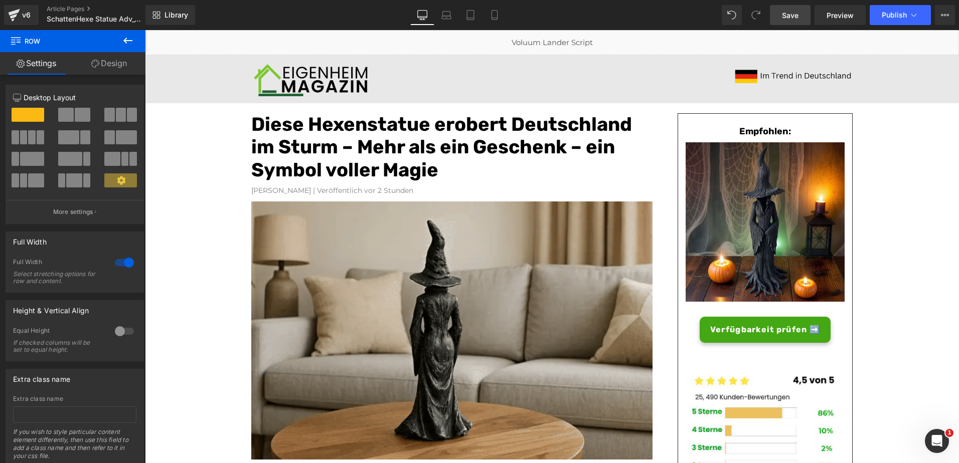
click at [803, 10] on link "Save" at bounding box center [790, 15] width 41 height 20
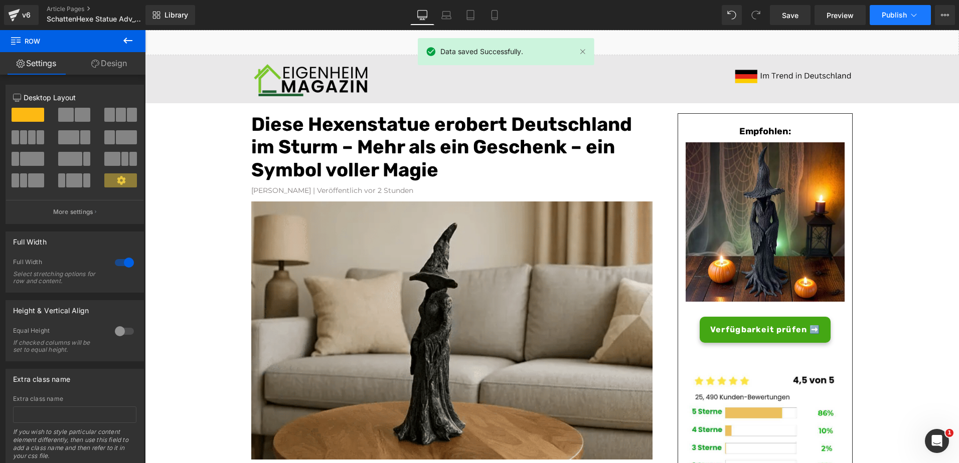
click at [877, 11] on button "Publish" at bounding box center [900, 15] width 61 height 20
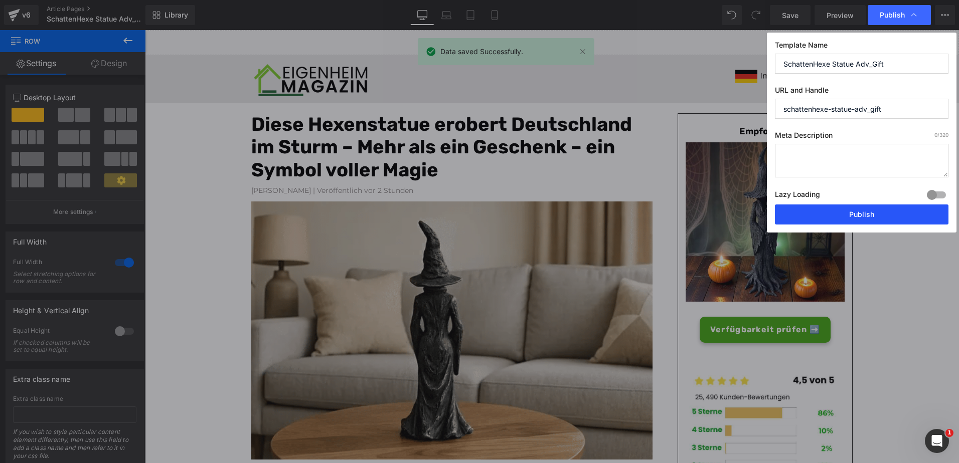
click at [799, 220] on button "Publish" at bounding box center [862, 215] width 174 height 20
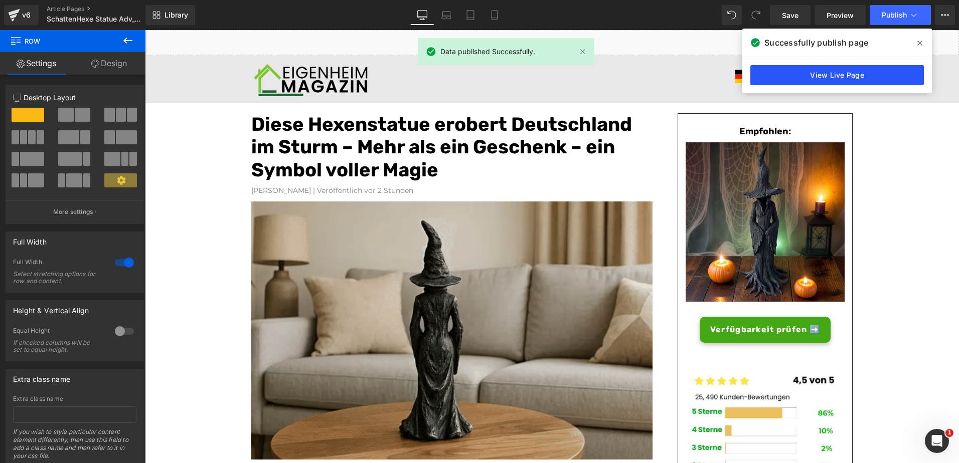
click at [883, 70] on link "View Live Page" at bounding box center [837, 75] width 174 height 20
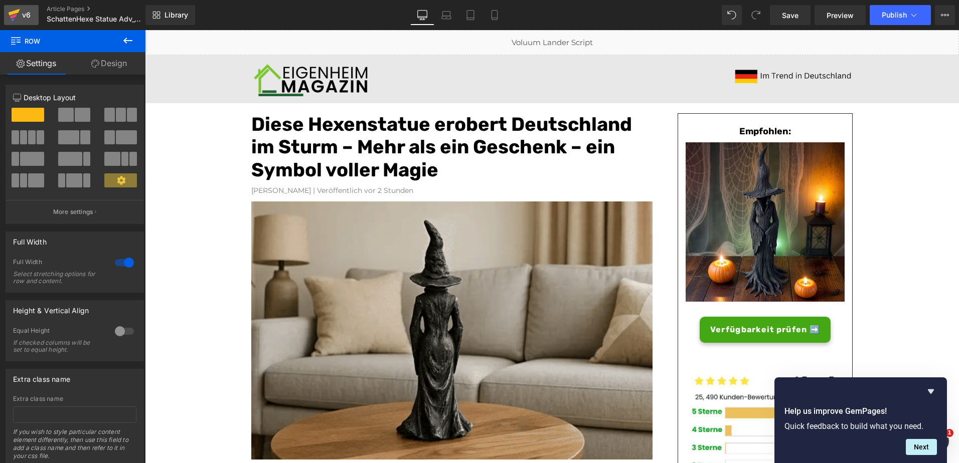
click at [26, 15] on div "v6" at bounding box center [26, 15] width 13 height 13
